Goal: Task Accomplishment & Management: Use online tool/utility

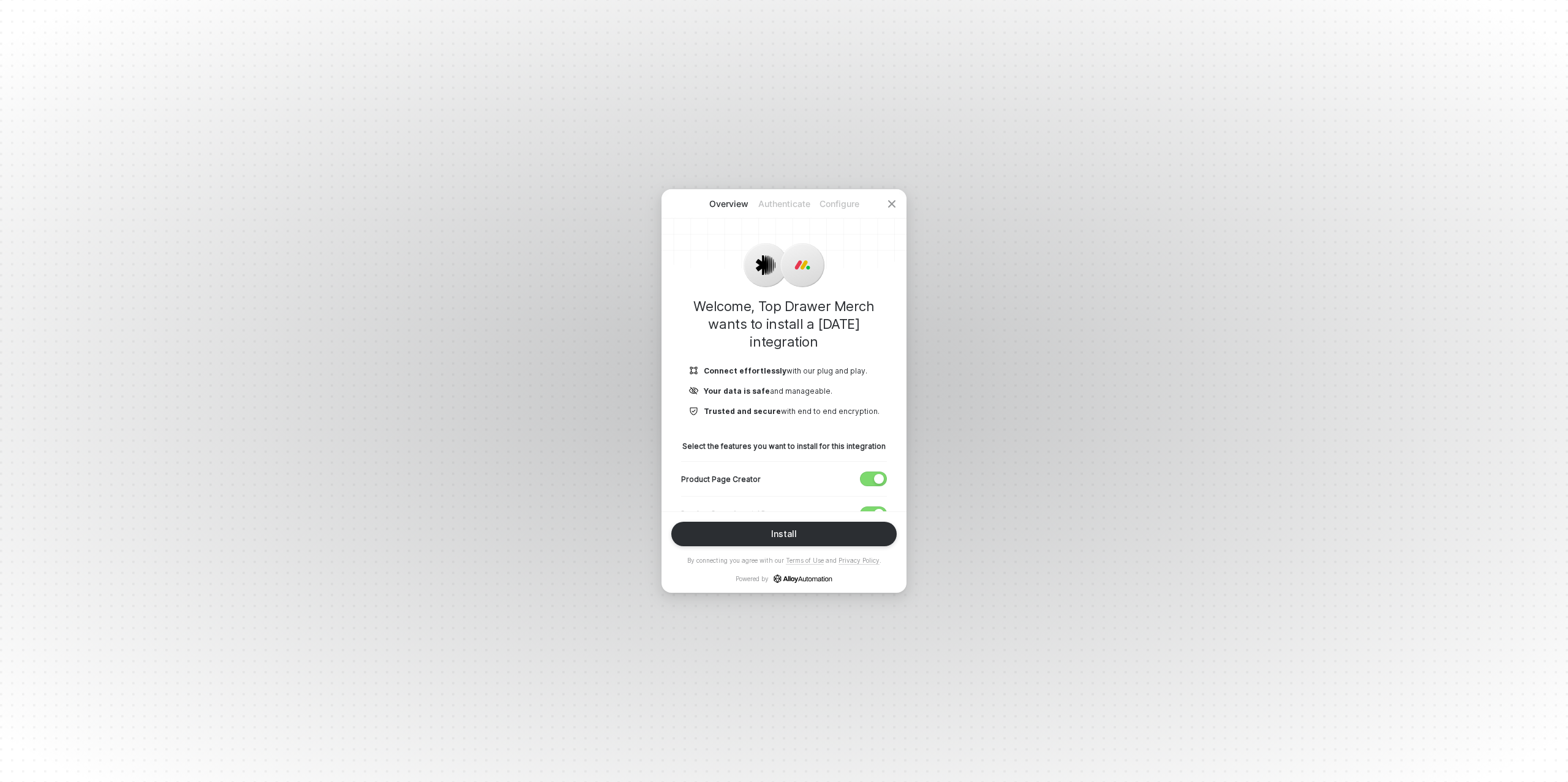
scroll to position [128, 0]
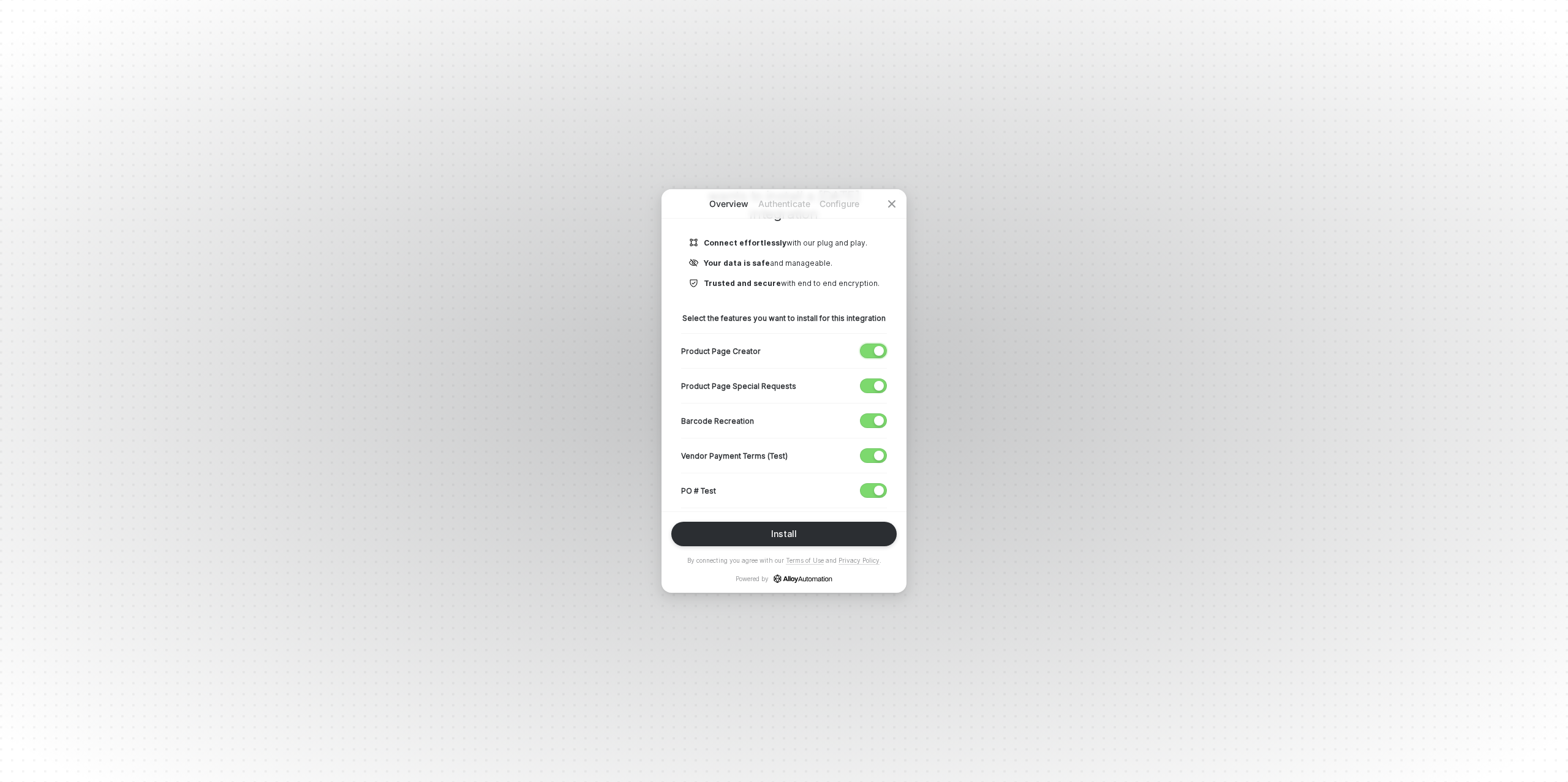
click at [880, 347] on div "button" at bounding box center [879, 351] width 10 height 10
click at [875, 450] on div "button" at bounding box center [879, 455] width 10 height 10
drag, startPoint x: 870, startPoint y: 494, endPoint x: 853, endPoint y: 458, distance: 39.8
click at [870, 494] on span "button" at bounding box center [871, 490] width 20 height 13
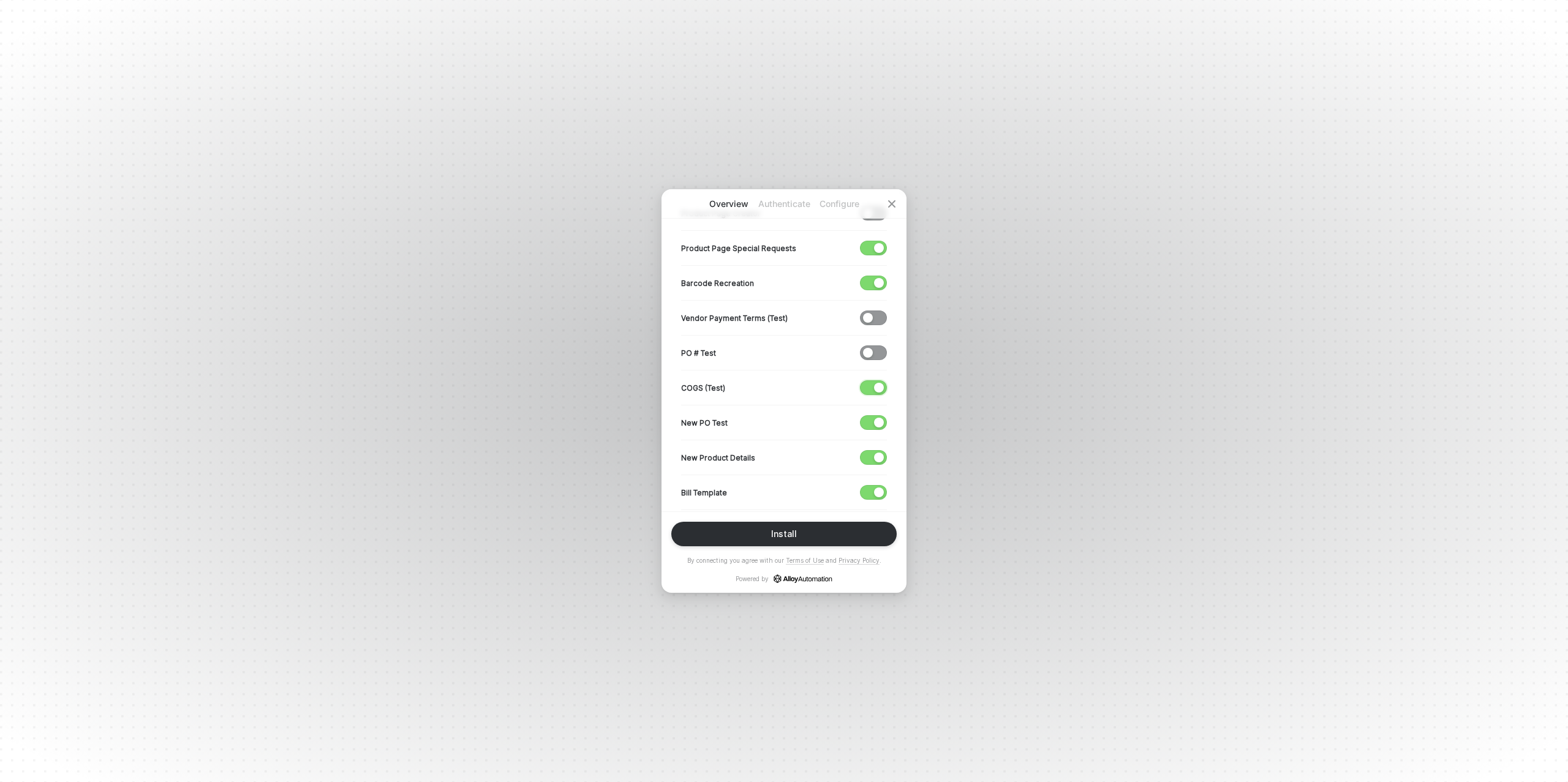
click at [868, 383] on span "button" at bounding box center [871, 387] width 20 height 13
click at [873, 420] on span "button" at bounding box center [871, 422] width 20 height 13
click at [870, 453] on span "button" at bounding box center [871, 457] width 20 height 13
drag, startPoint x: 873, startPoint y: 488, endPoint x: 856, endPoint y: 445, distance: 46.2
click at [872, 487] on span "button" at bounding box center [871, 492] width 20 height 13
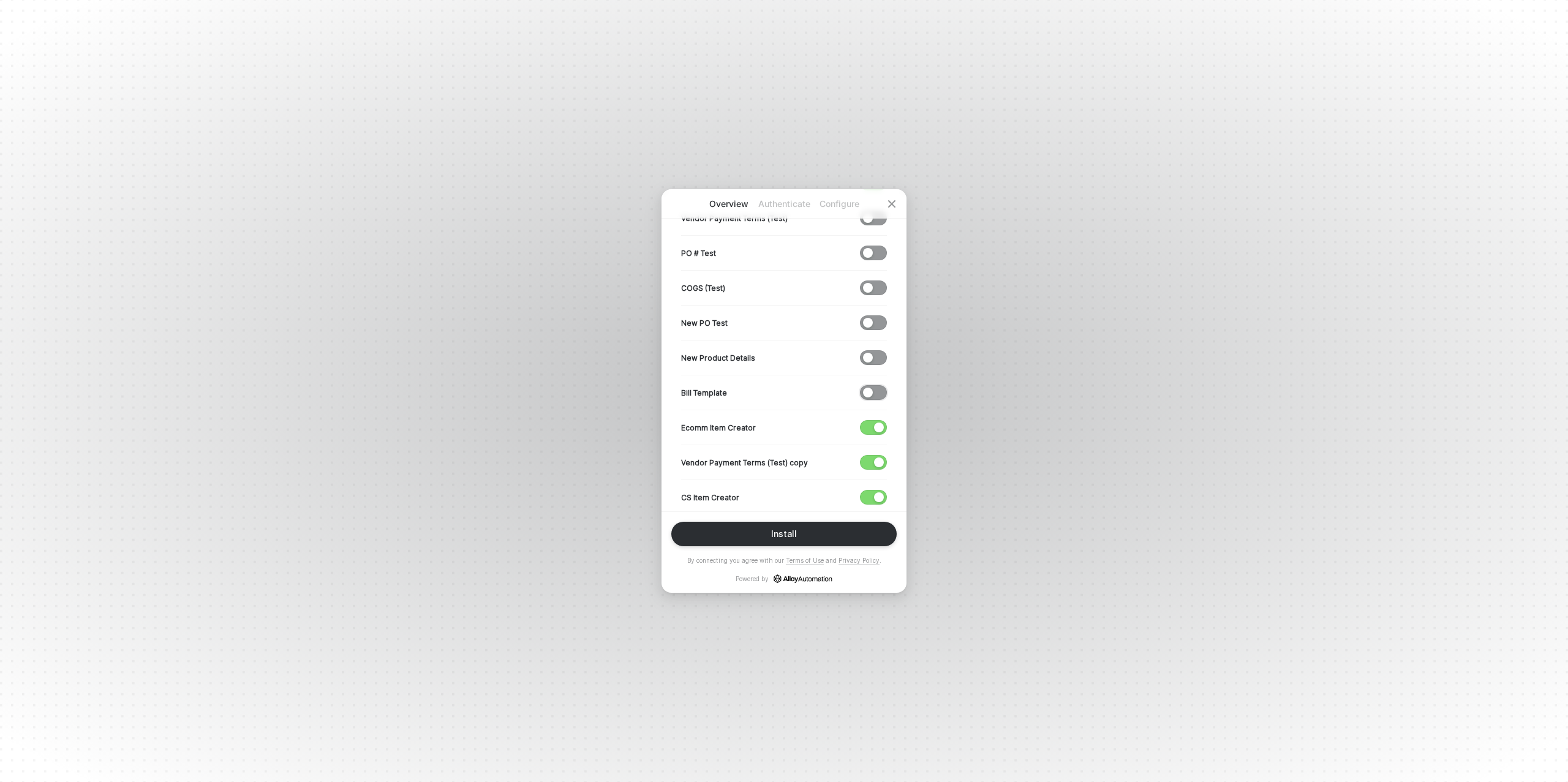
scroll to position [380, 0]
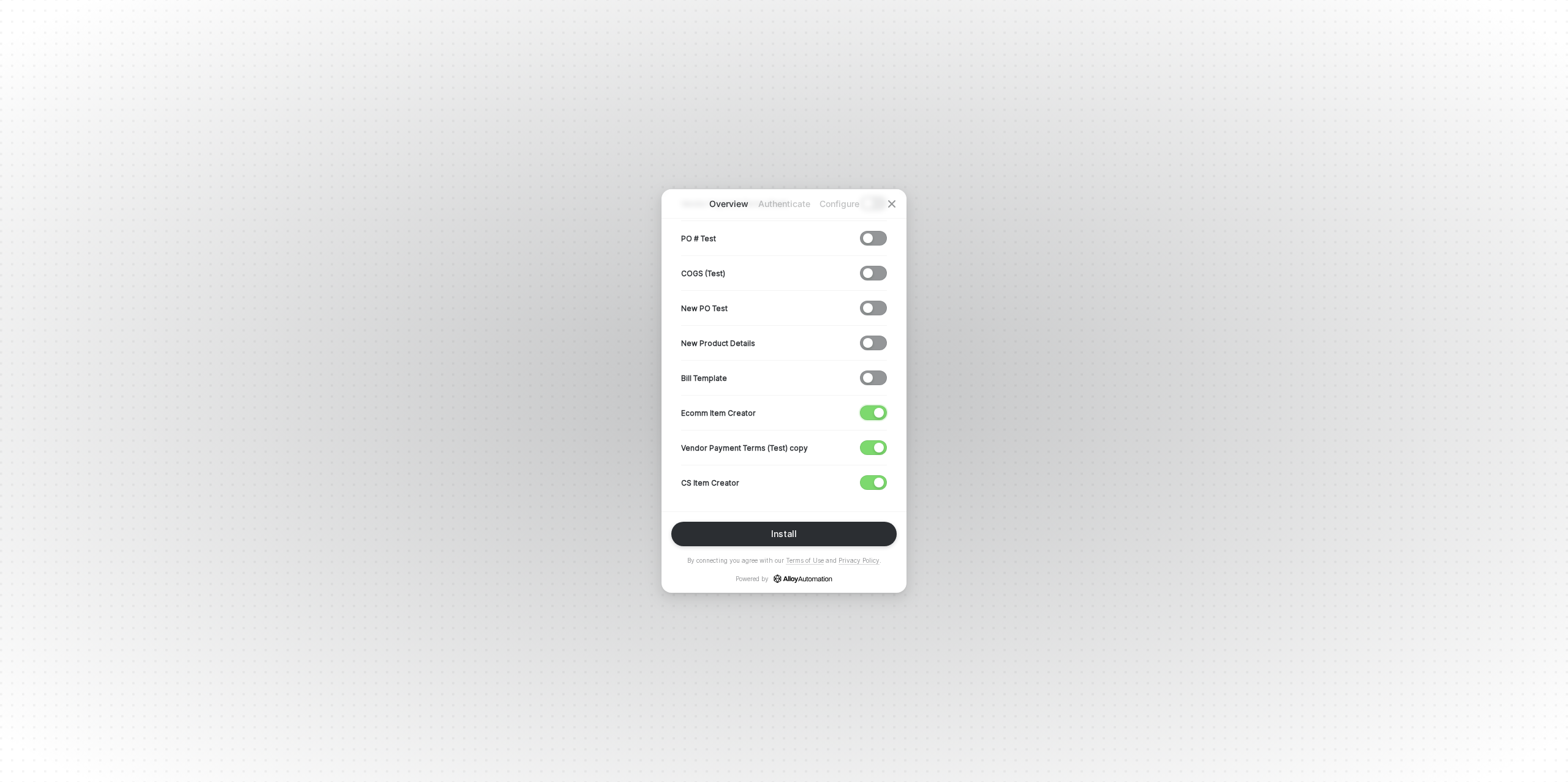
click at [882, 408] on div "button" at bounding box center [879, 413] width 10 height 10
click at [876, 444] on div "button" at bounding box center [879, 448] width 10 height 10
drag, startPoint x: 876, startPoint y: 477, endPoint x: 862, endPoint y: 505, distance: 31.3
click at [876, 478] on div "button" at bounding box center [879, 483] width 10 height 10
click at [845, 528] on button "Install" at bounding box center [784, 533] width 225 height 25
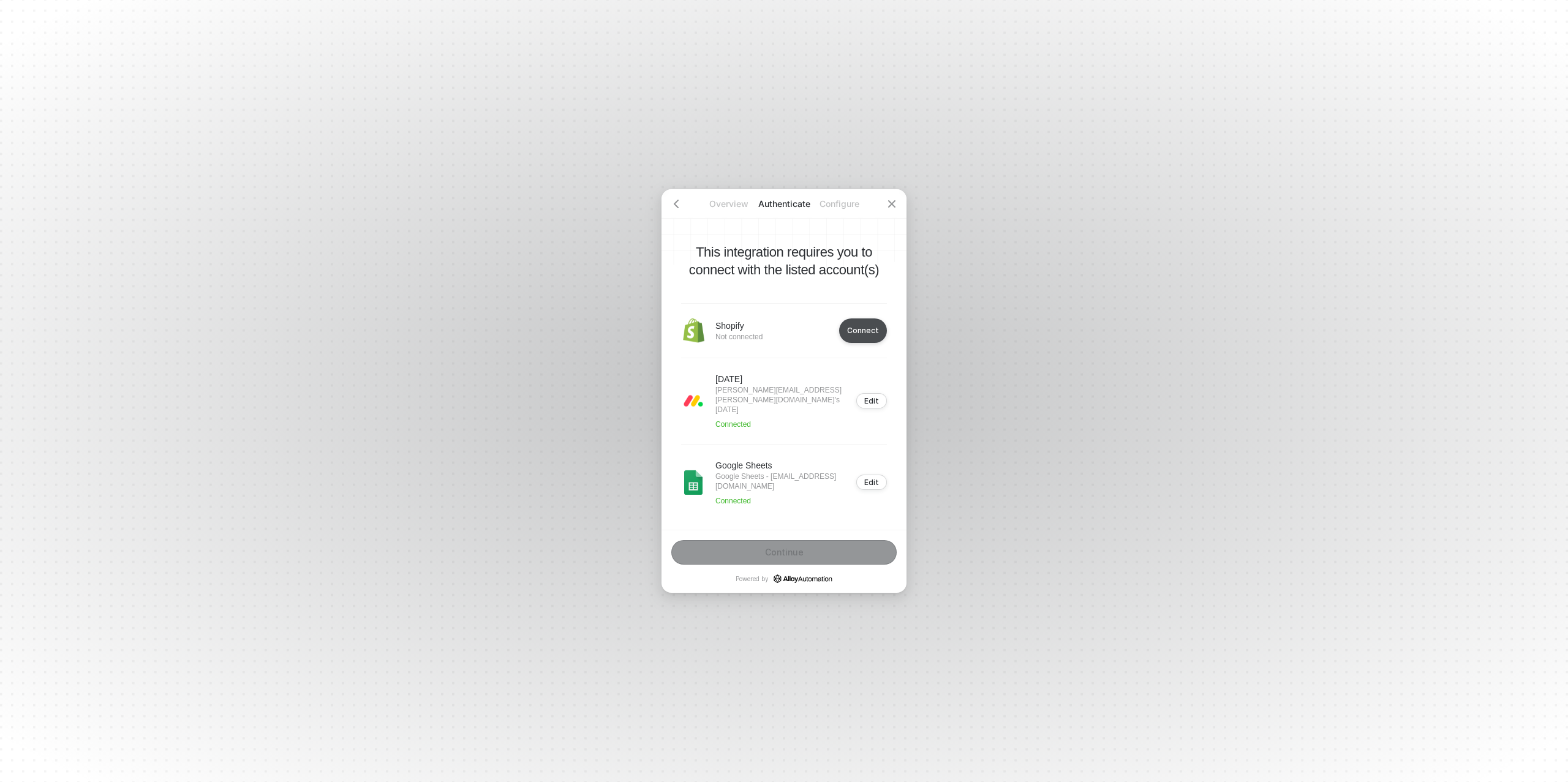
click at [881, 338] on button "Connect" at bounding box center [863, 330] width 48 height 25
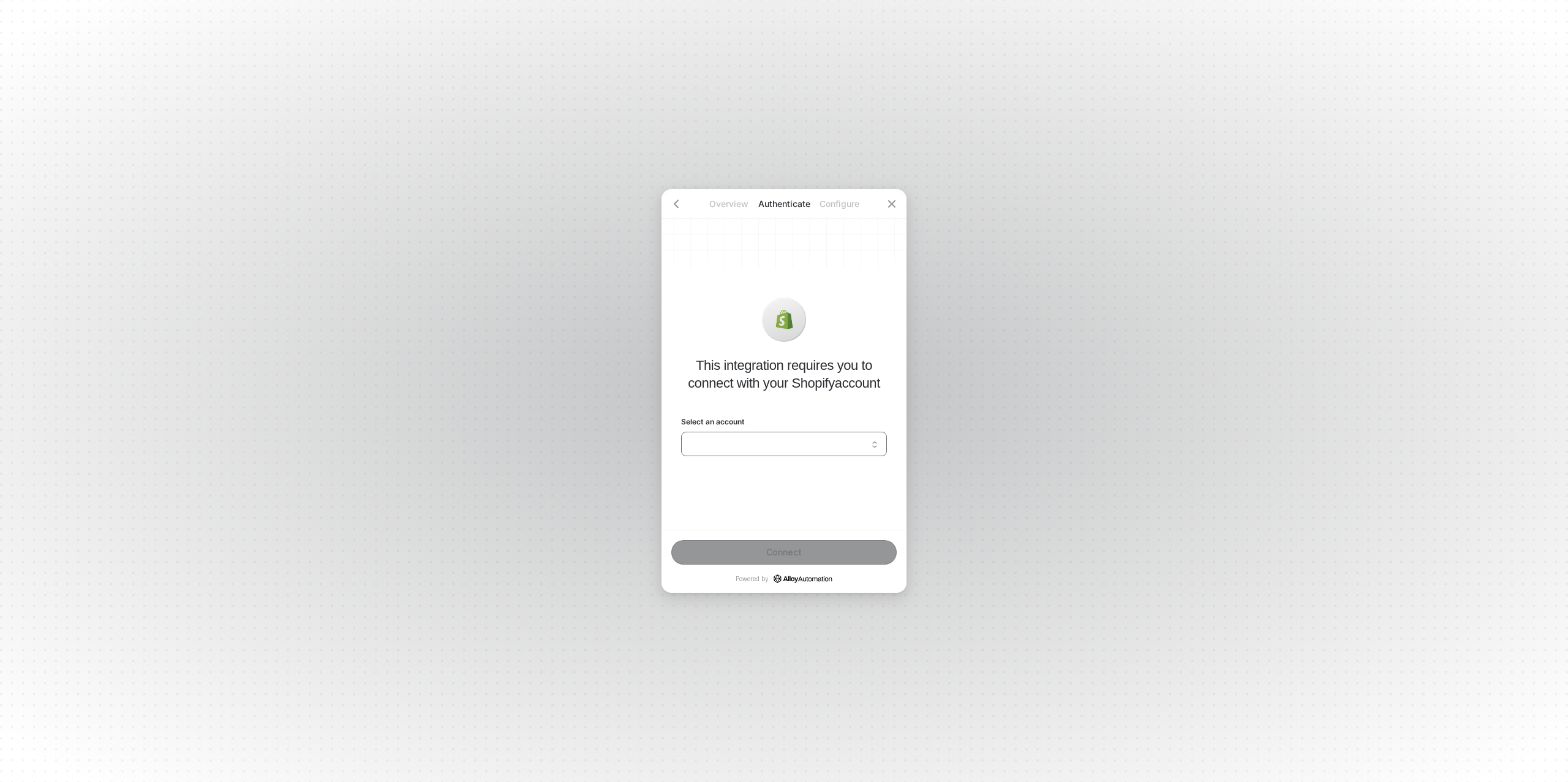
click at [743, 448] on input "Select an account" at bounding box center [784, 444] width 191 height 20
click at [731, 495] on div "Add a new account" at bounding box center [784, 491] width 190 height 11
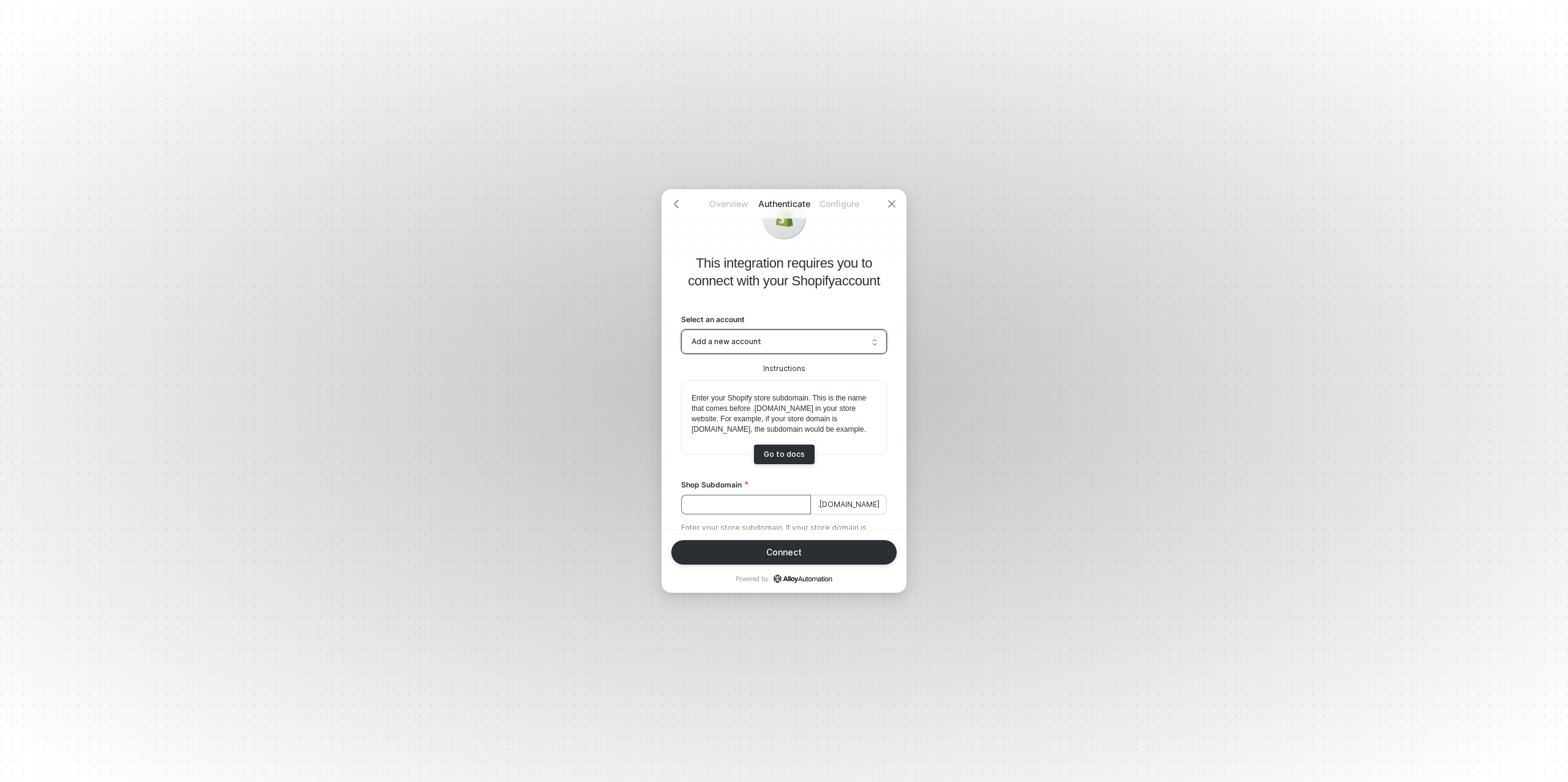
click at [738, 500] on input "Shop Subdomain" at bounding box center [746, 505] width 130 height 20
click at [734, 496] on input "Shop Subdomain" at bounding box center [746, 505] width 130 height 20
paste input "[PERSON_NAME]-merch"
type input "[PERSON_NAME]-merch"
click at [779, 544] on button "Connect" at bounding box center [784, 552] width 225 height 25
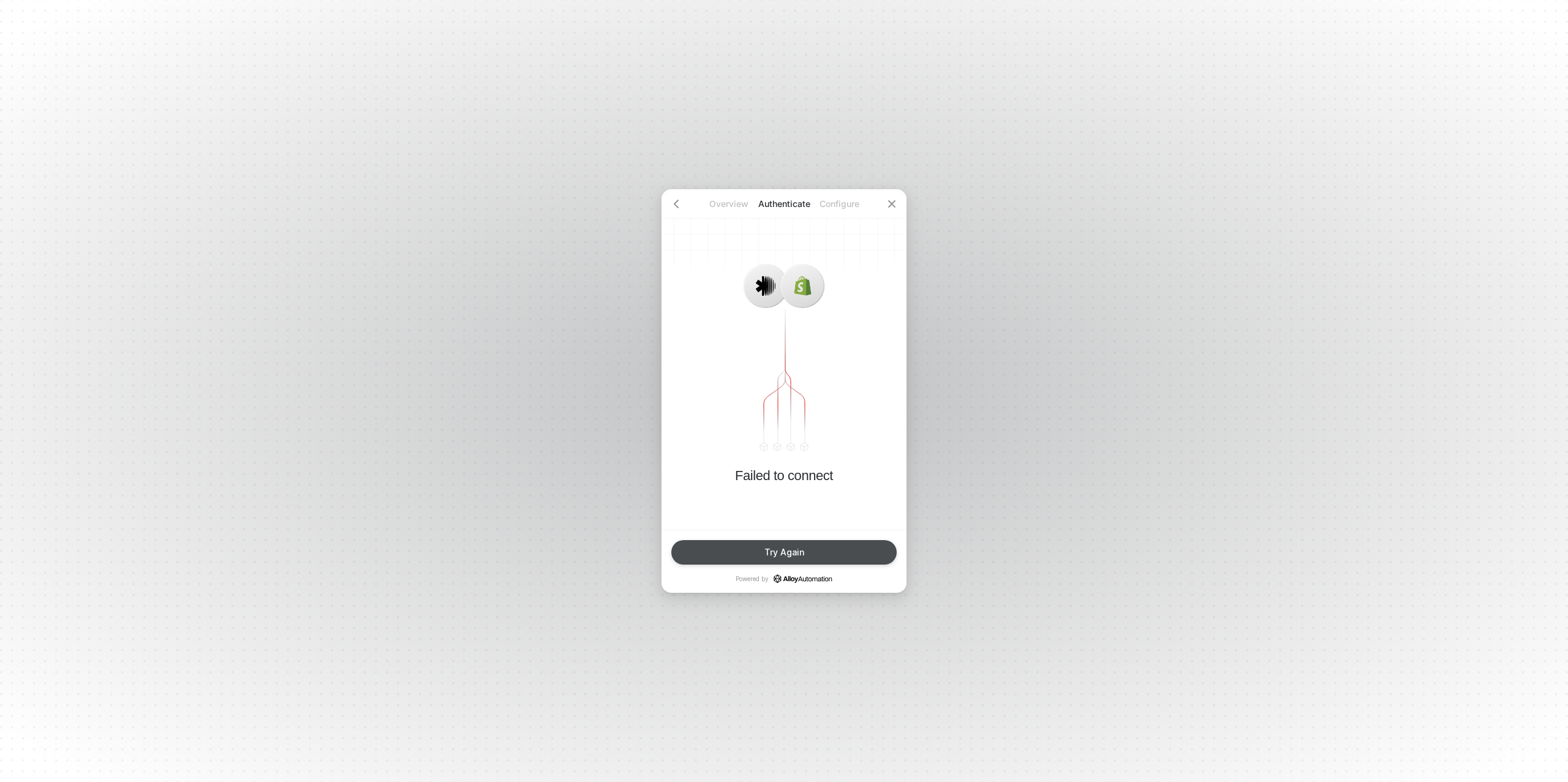
click at [777, 555] on div "Try Again" at bounding box center [784, 552] width 40 height 10
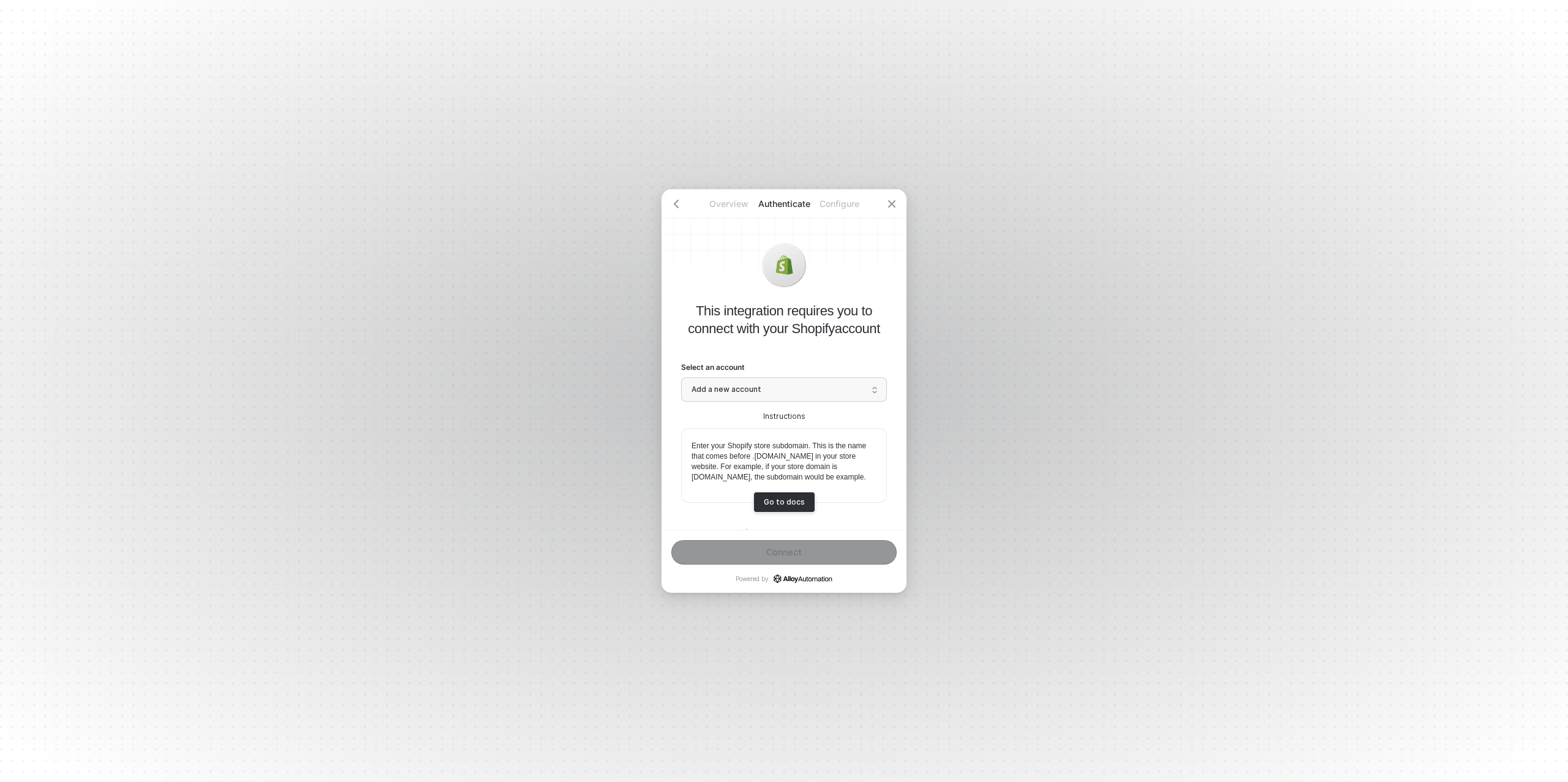
scroll to position [116, 0]
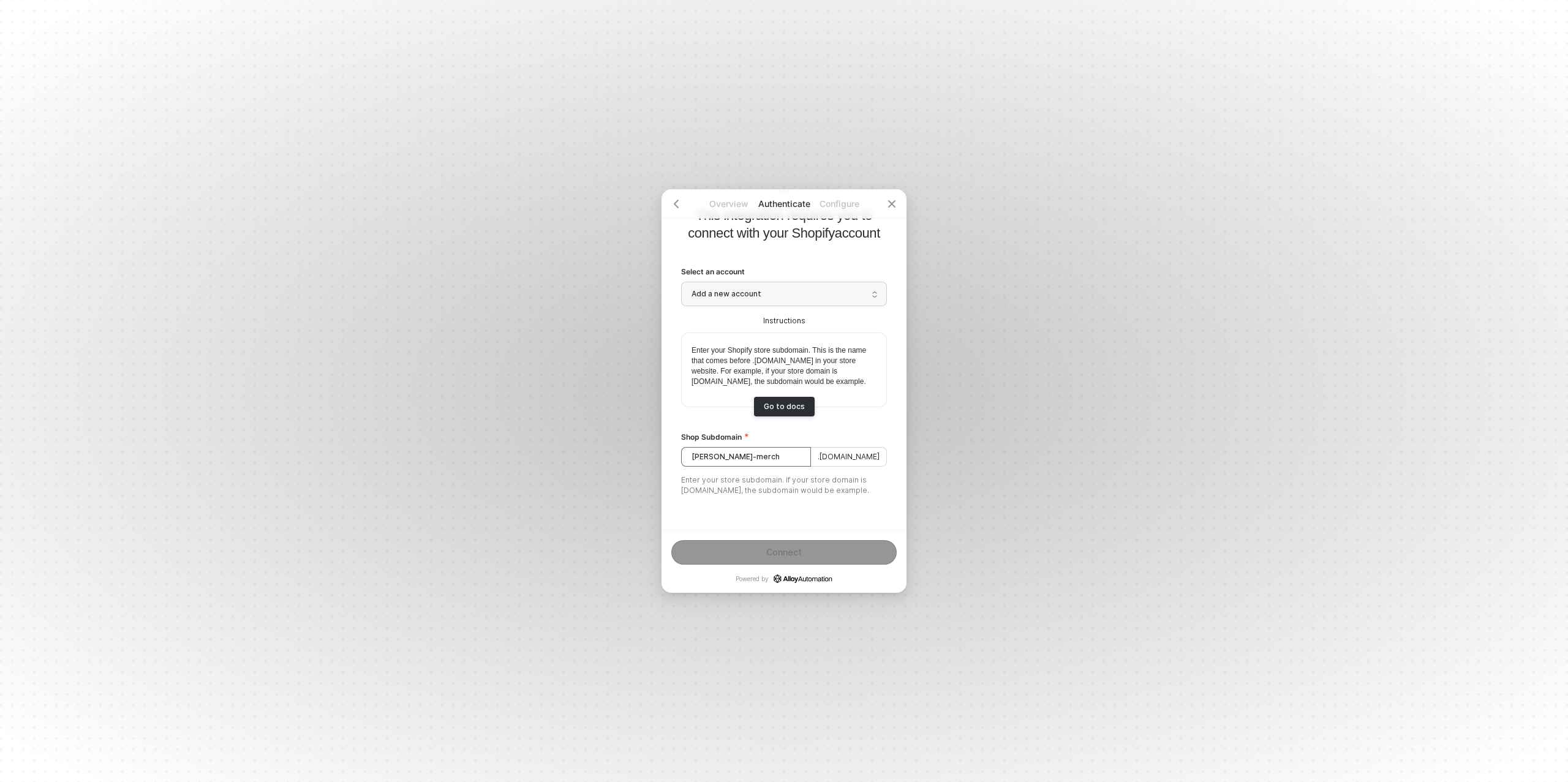
click at [788, 447] on input "[PERSON_NAME]-merch" at bounding box center [746, 457] width 130 height 20
type input "[PERSON_NAME]-merch"
click at [789, 542] on button "Connect" at bounding box center [784, 552] width 225 height 25
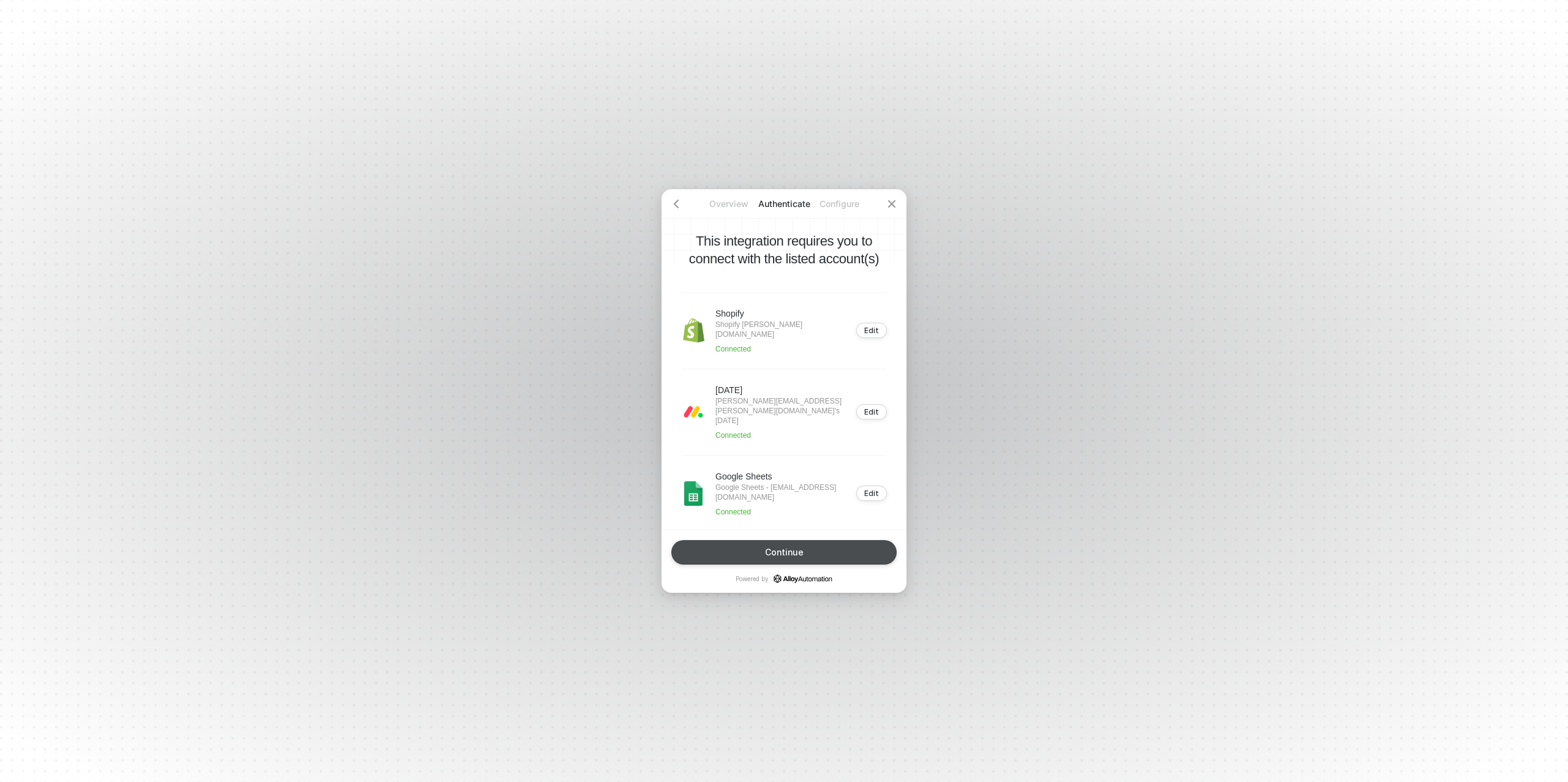
click at [802, 548] on div "Continue" at bounding box center [784, 552] width 38 height 10
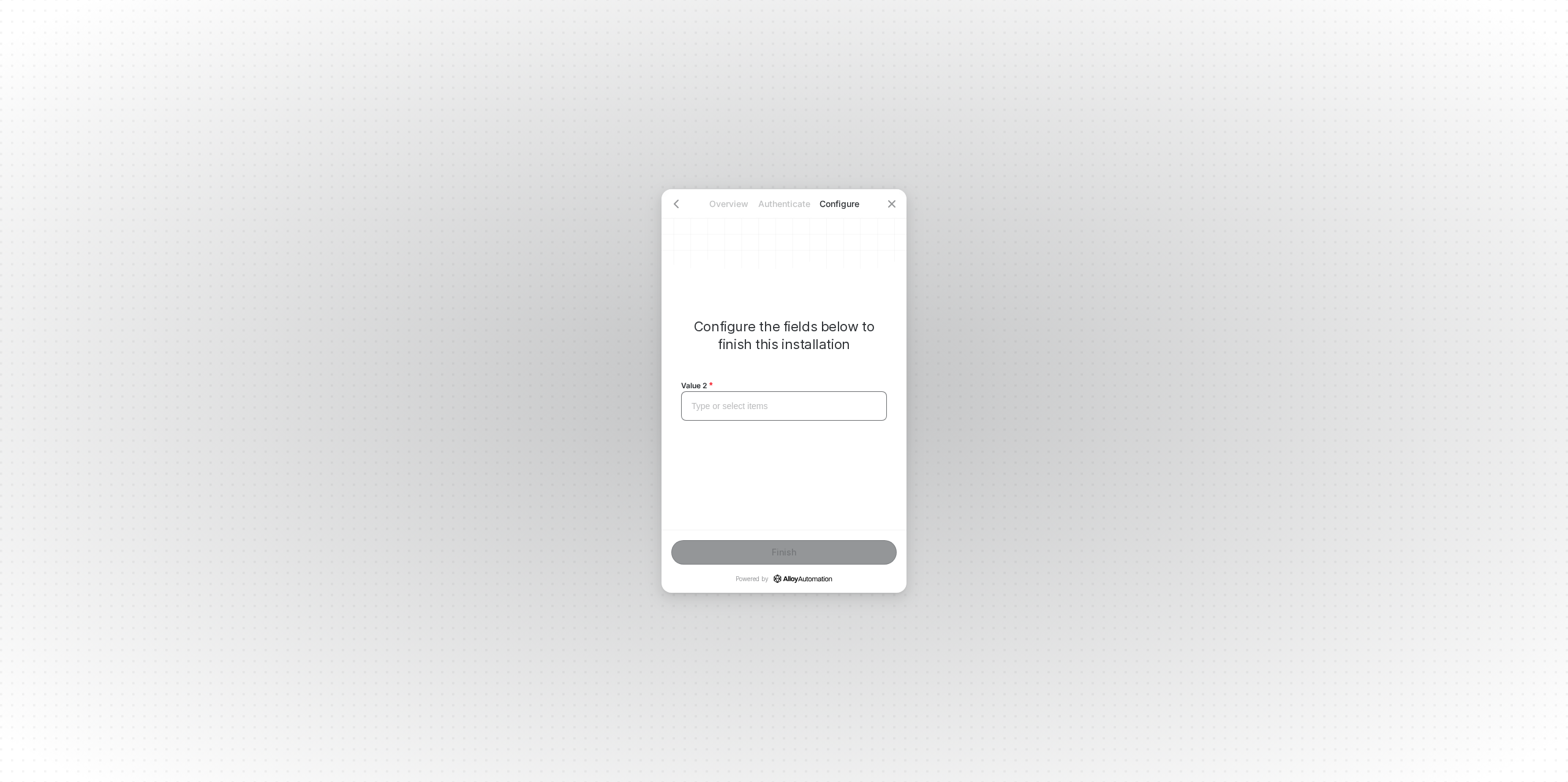
click at [714, 402] on div "Type or select items ﻿" at bounding box center [784, 406] width 185 height 11
click at [787, 545] on button "Finish" at bounding box center [784, 552] width 225 height 25
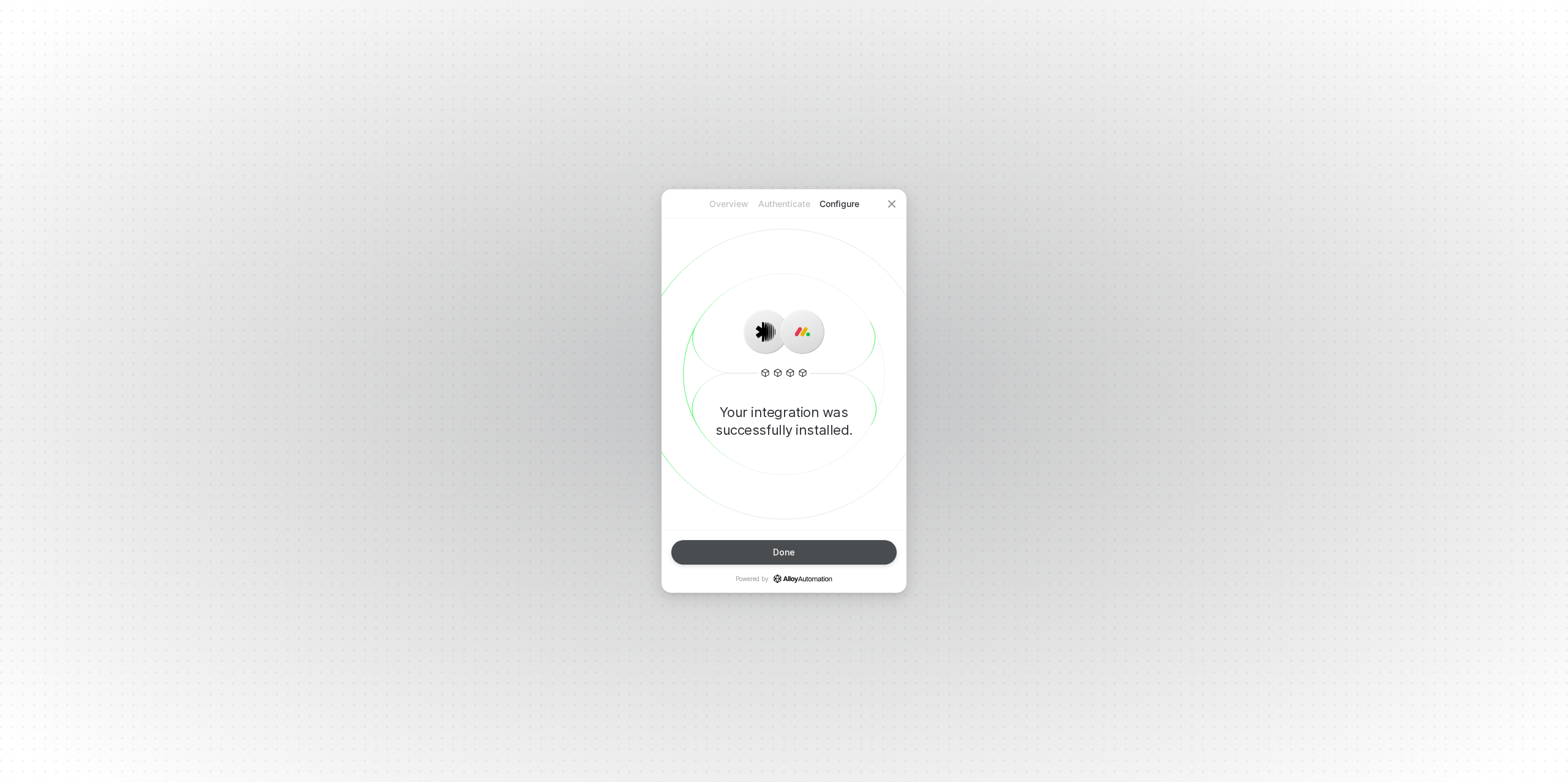
click at [793, 552] on div "Done" at bounding box center [783, 552] width 22 height 10
